Goal: Communication & Community: Answer question/provide support

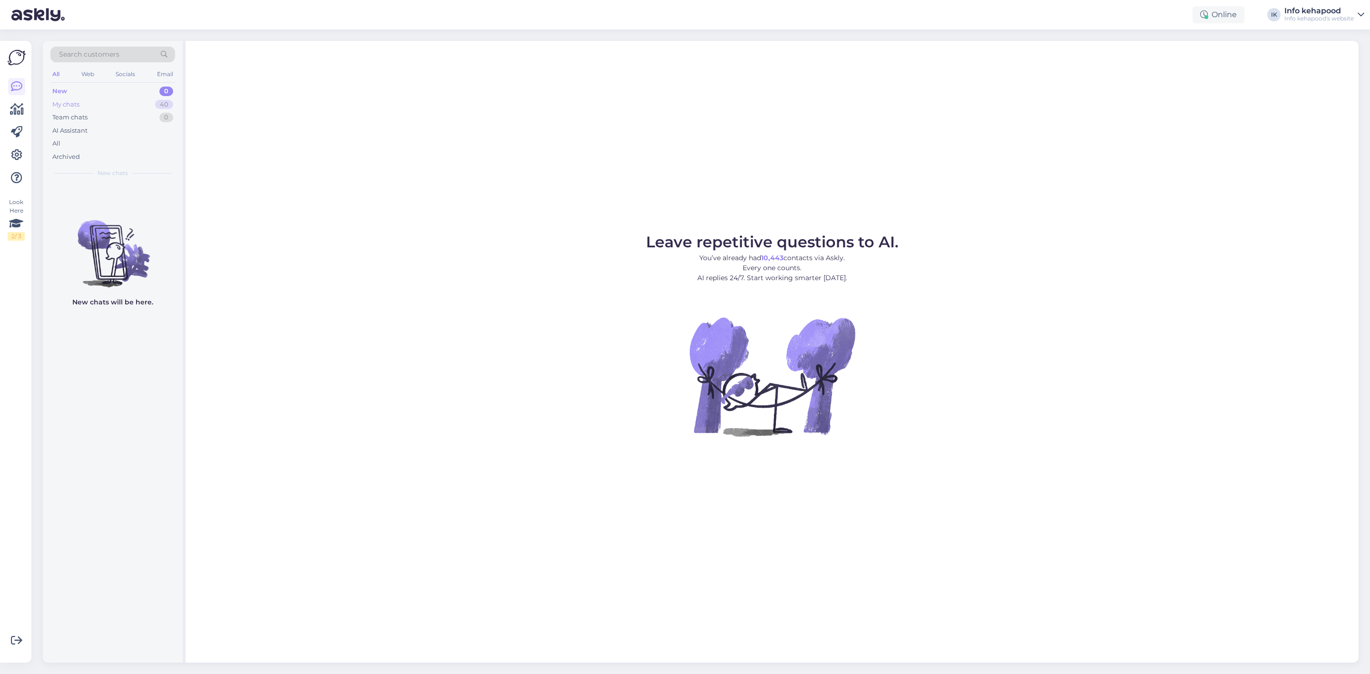
click at [103, 101] on div "My chats 40" at bounding box center [112, 104] width 125 height 13
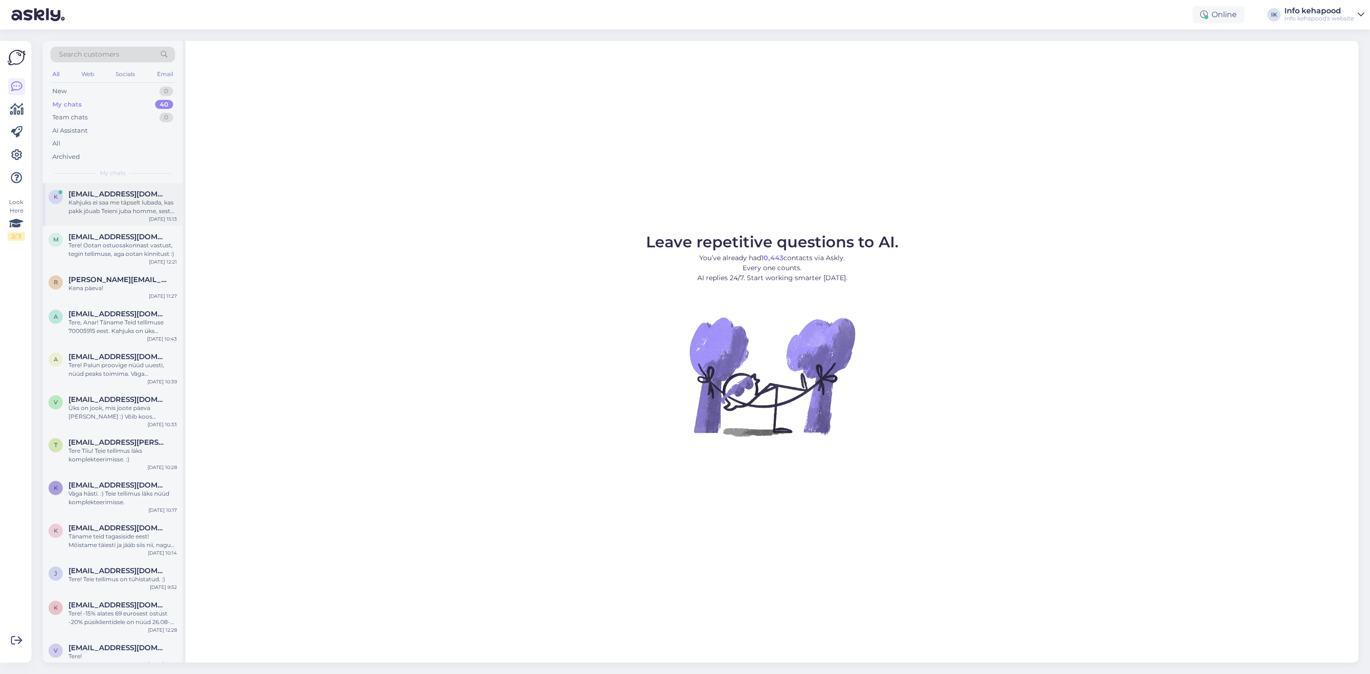
click at [127, 213] on div "Kahjuks ei saa me täpselt lubada, kas pakk jõuab Teieni juba homme, sest kohale…" at bounding box center [123, 206] width 108 height 17
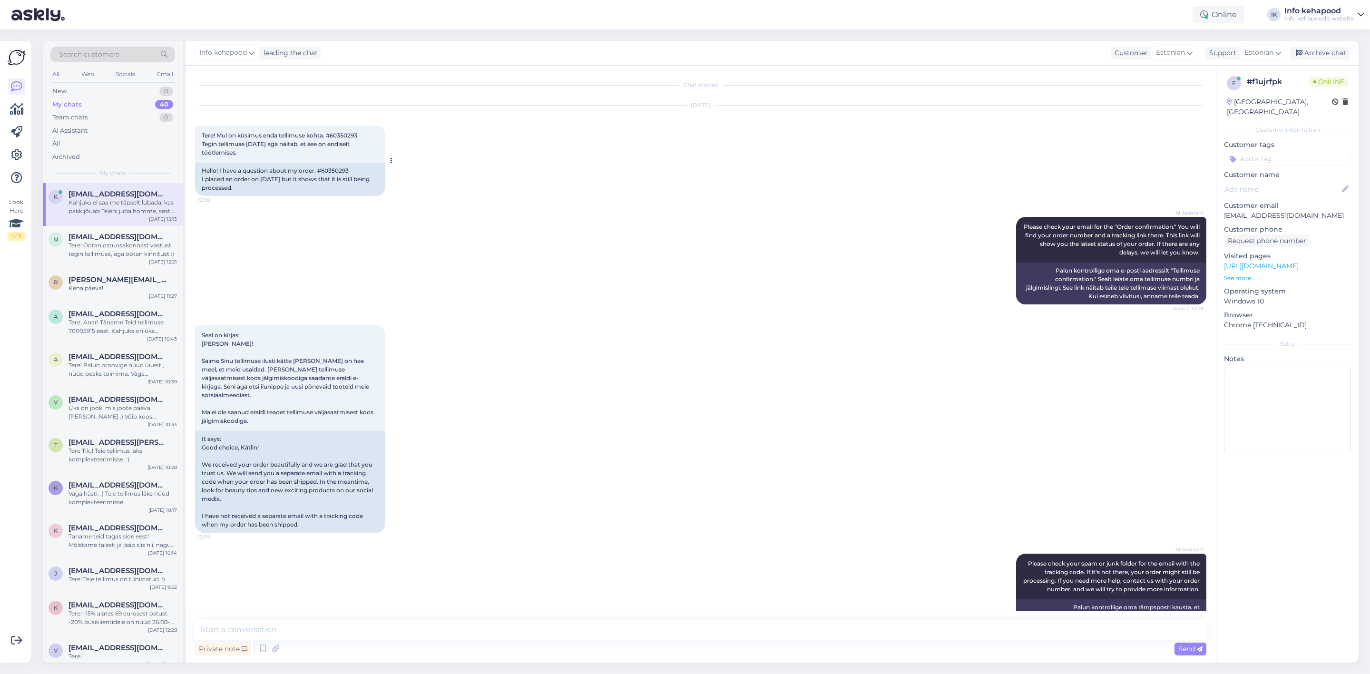
click at [333, 131] on div "Tere! Mul on küsimus enda tellimuse kohta. #60350293 Tegin tellimuse [DATE] aga…" at bounding box center [290, 144] width 190 height 37
drag, startPoint x: 335, startPoint y: 137, endPoint x: 354, endPoint y: 140, distance: 19.8
click at [354, 140] on div "Tere! Mul on küsimus enda tellimuse kohta. #60350293 Tegin tellimuse [DATE] aga…" at bounding box center [290, 144] width 190 height 37
click at [334, 136] on span "Tere! Mul on küsimus enda tellimuse kohta. #60350293 Tegin tellimuse [DATE] aga…" at bounding box center [280, 144] width 156 height 24
drag, startPoint x: 334, startPoint y: 135, endPoint x: 361, endPoint y: 135, distance: 27.1
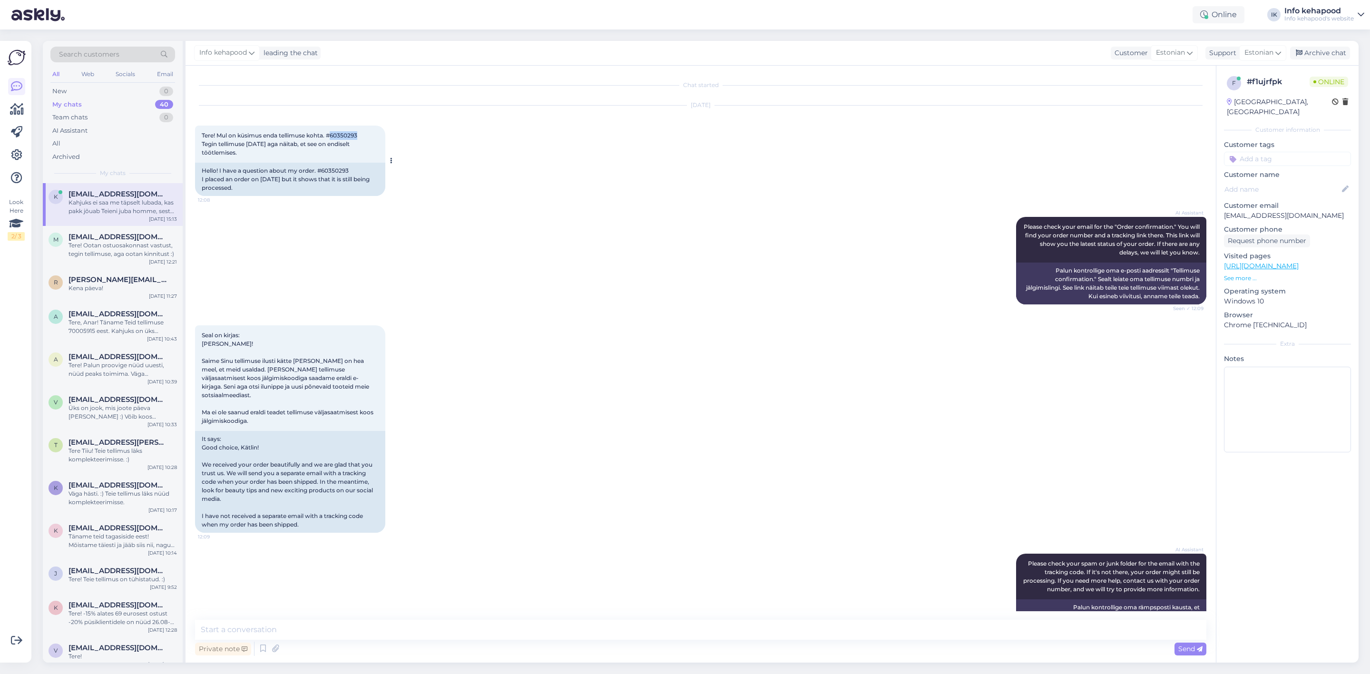
click at [361, 135] on div "Tere! Mul on küsimus enda tellimuse kohta. #60350293 Tegin tellimuse [DATE] aga…" at bounding box center [290, 144] width 190 height 37
copy span "60350293"
click at [449, 628] on textarea at bounding box center [701, 630] width 1012 height 20
click at [391, 628] on textarea at bounding box center [701, 630] width 1012 height 20
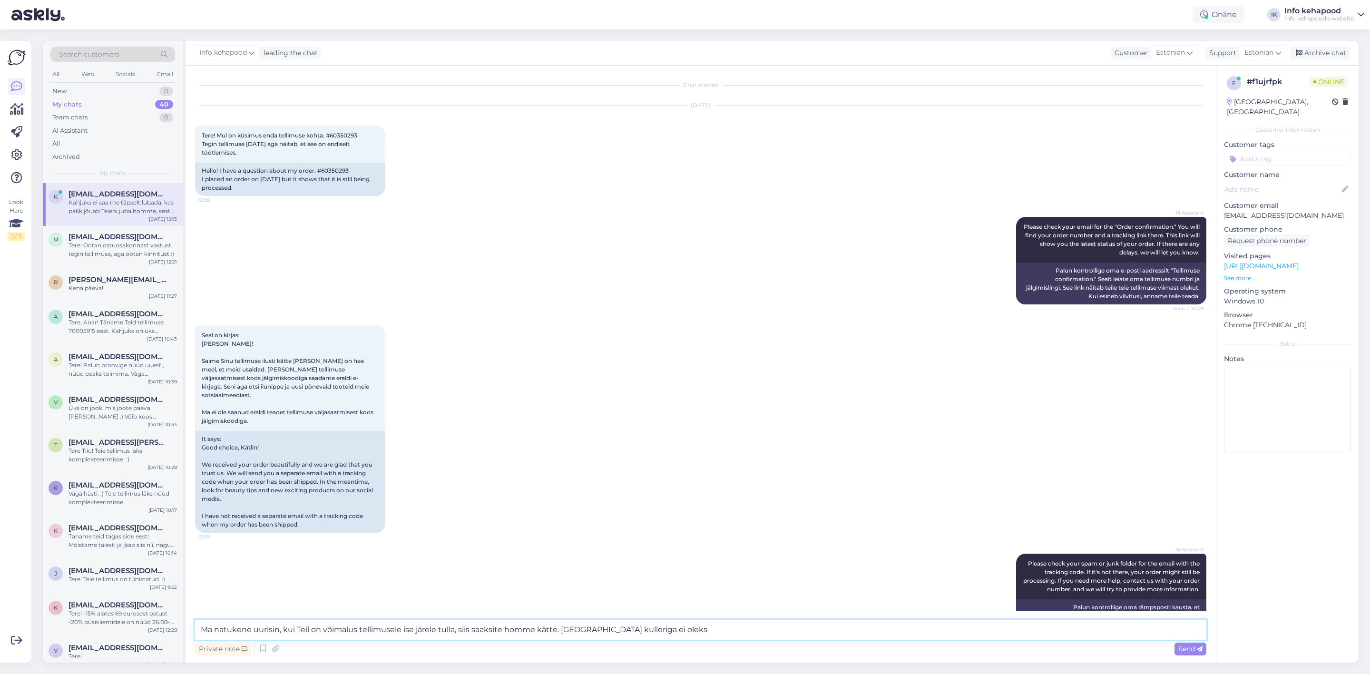
click at [695, 625] on textarea "Ma natukene uurisin, kui Teil on võimalus tellimusele ise järele tulla, siis sa…" at bounding box center [701, 630] width 1012 height 20
type textarea "Ma natukene uurisin, kui Teil on võimalus tellimusele ise järele tulla, siis sa…"
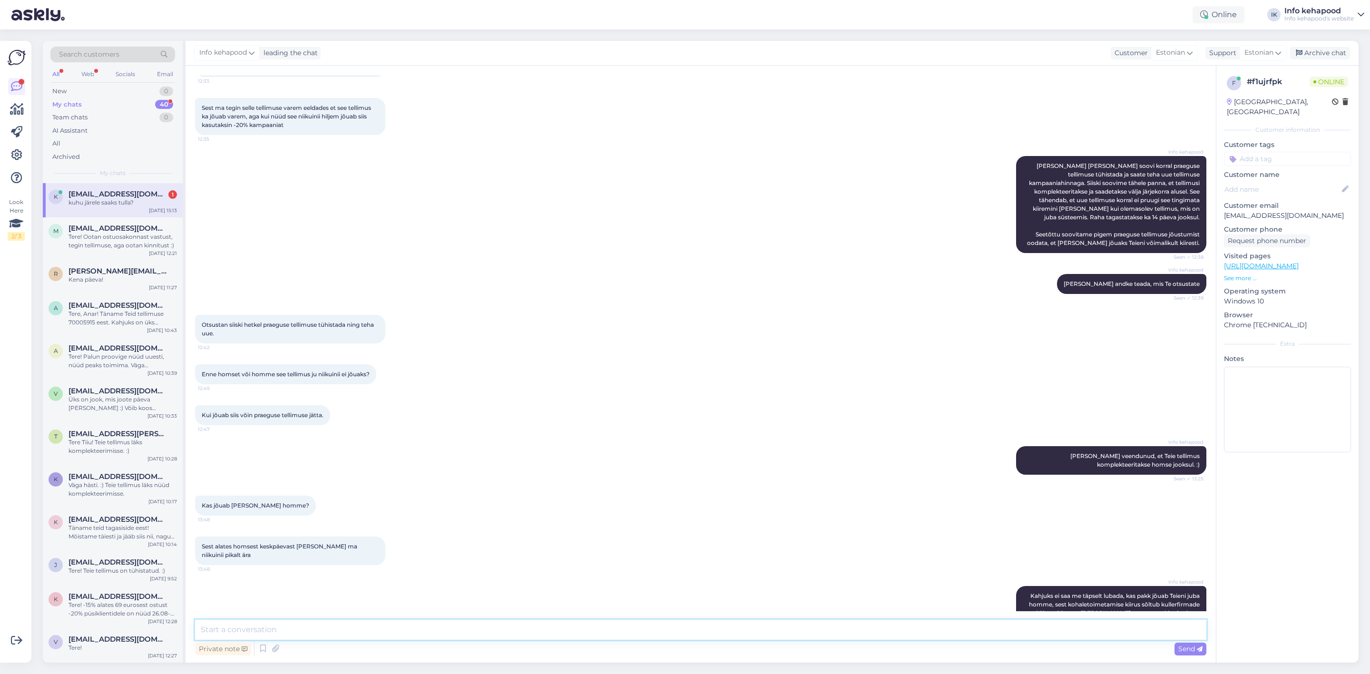
scroll to position [1058, 0]
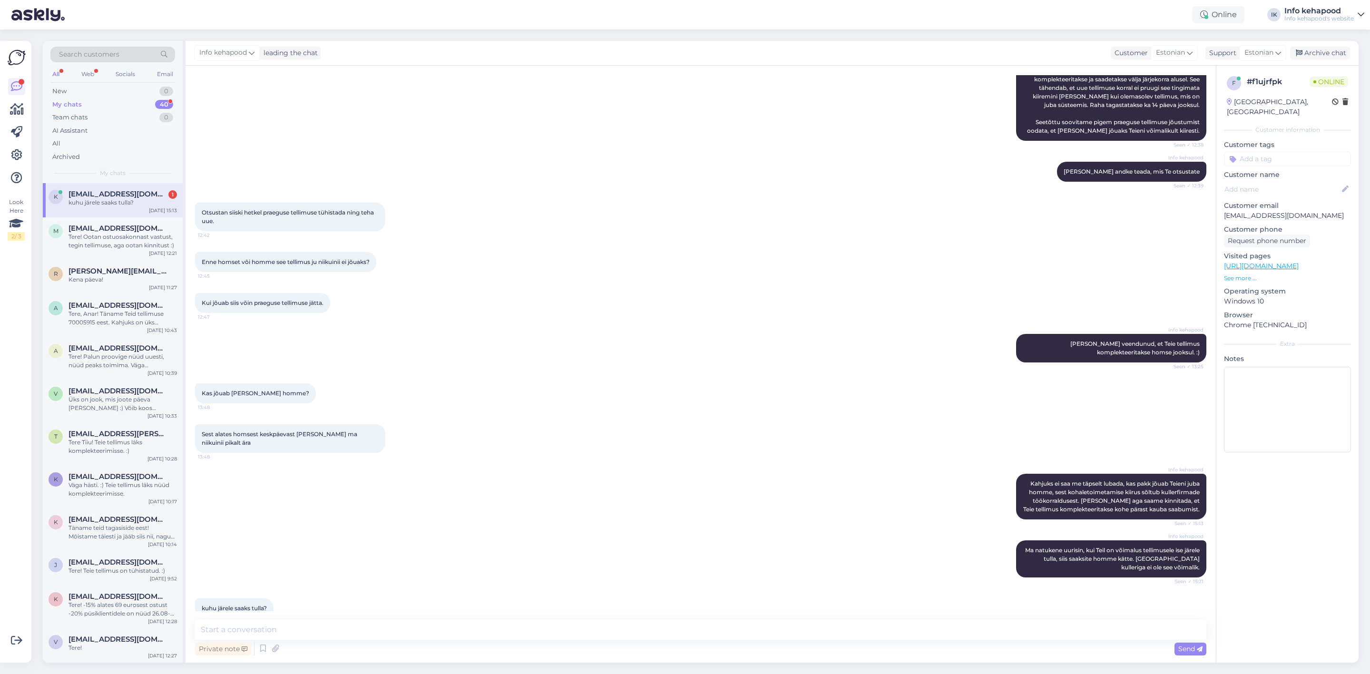
click at [110, 204] on div "kuhu järele saaks tulla?" at bounding box center [123, 202] width 108 height 9
click at [633, 664] on div "Search customers All Web Socials Email New 0 My chats 40 Team chats 0 AI Assist…" at bounding box center [703, 352] width 1333 height 645
click at [610, 631] on textarea at bounding box center [701, 630] width 1012 height 20
type textarea "[STREET_ADDRESS] :)"
